Goal: Task Accomplishment & Management: Manage account settings

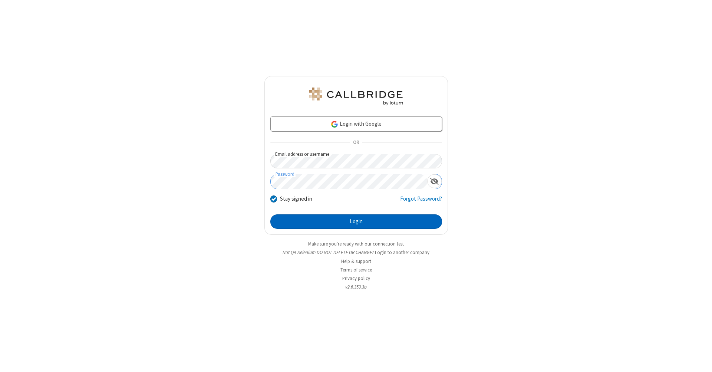
click at [356, 222] on button "Login" at bounding box center [356, 221] width 172 height 15
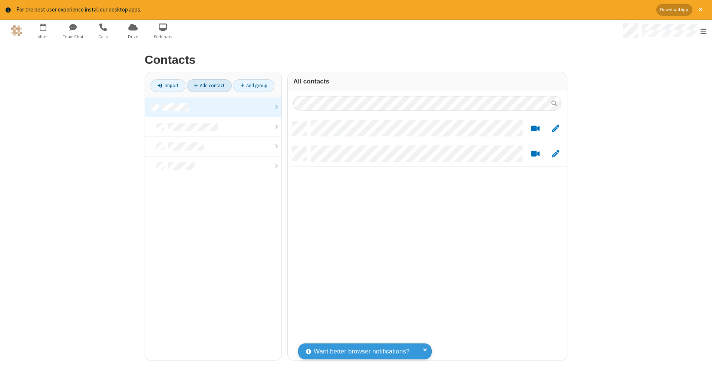
scroll to position [6, 6]
click at [213, 107] on link at bounding box center [213, 108] width 137 height 20
click at [209, 85] on link "Add contact" at bounding box center [209, 85] width 45 height 13
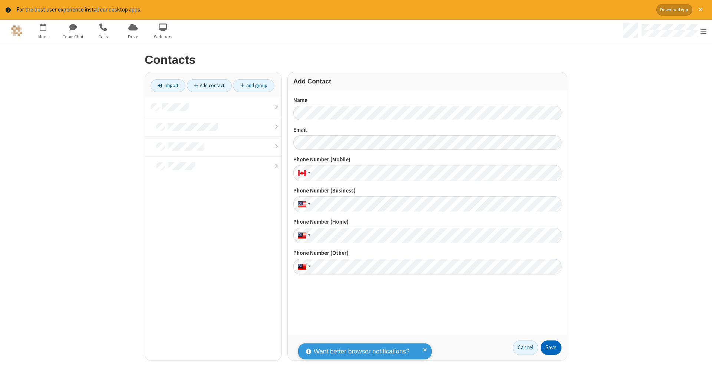
click at [551, 348] on button "Save" at bounding box center [551, 348] width 21 height 15
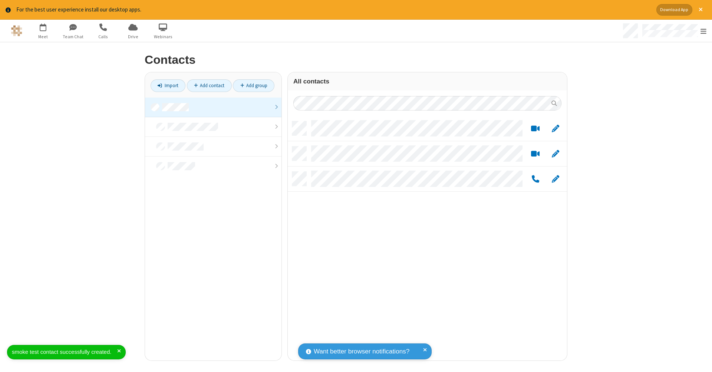
scroll to position [6, 6]
click at [209, 85] on link "Add contact" at bounding box center [209, 85] width 45 height 13
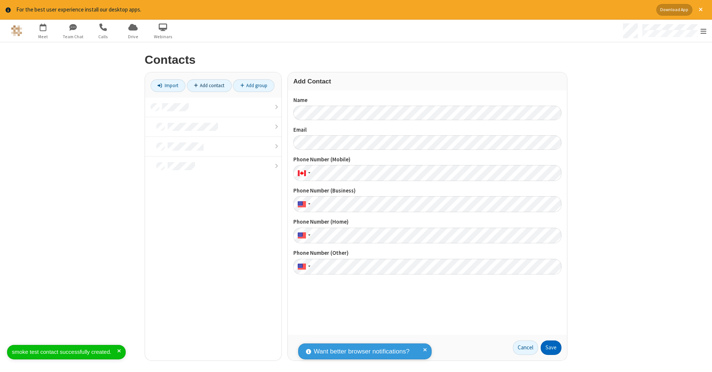
click at [551, 348] on button "Save" at bounding box center [551, 348] width 21 height 15
